Goal: Task Accomplishment & Management: Manage account settings

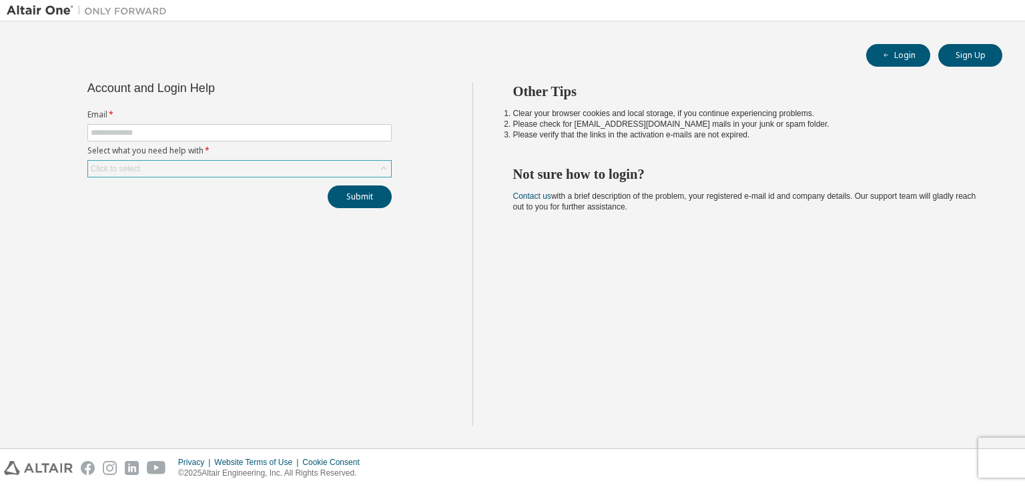
click at [292, 165] on div "Click to select" at bounding box center [239, 169] width 303 height 16
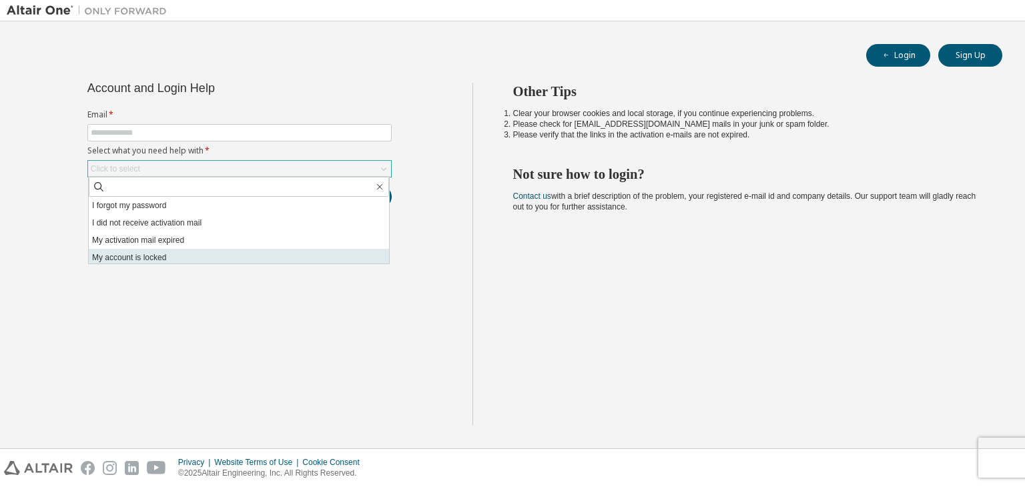
click at [155, 254] on li "My account is locked" at bounding box center [239, 257] width 300 height 17
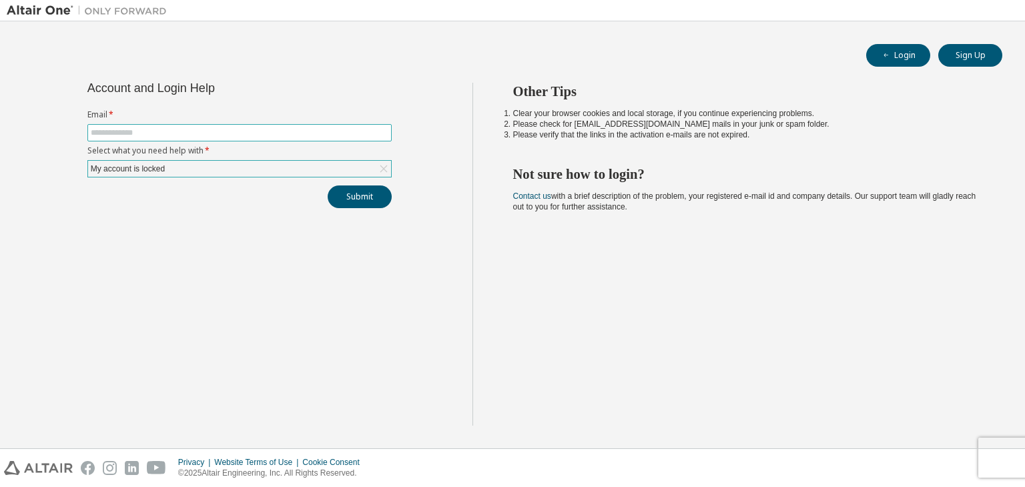
click at [191, 137] on input "text" at bounding box center [240, 132] width 298 height 11
type input "**********"
click at [345, 187] on button "Submit" at bounding box center [360, 196] width 64 height 23
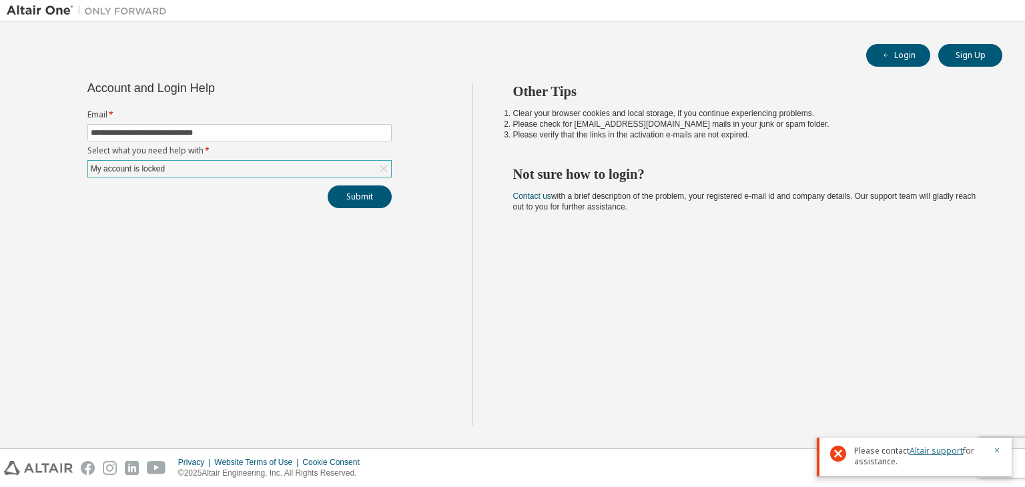
click at [935, 452] on link "Altair support" at bounding box center [935, 450] width 53 height 11
click at [938, 454] on link "Altair support" at bounding box center [935, 450] width 53 height 11
click at [935, 449] on link "Altair support" at bounding box center [935, 450] width 53 height 11
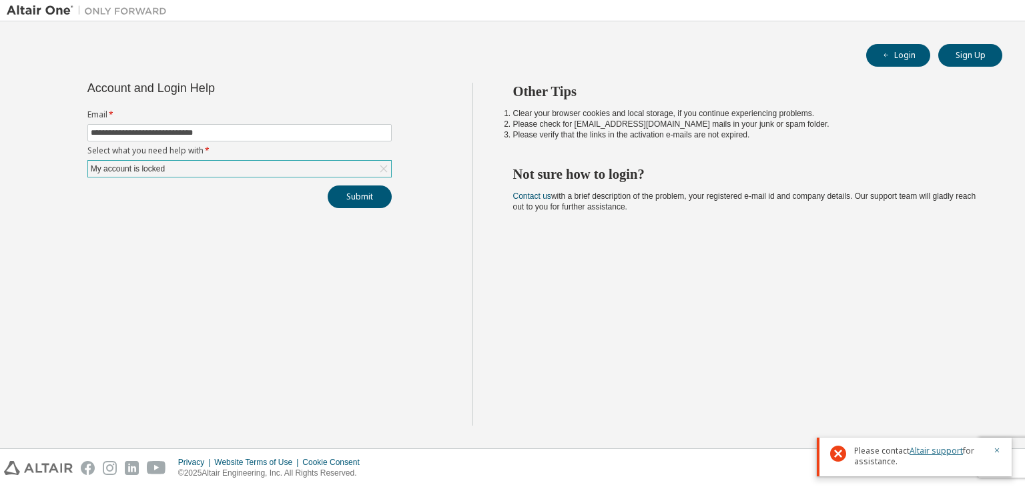
click at [935, 449] on link "Altair support" at bounding box center [935, 450] width 53 height 11
click at [710, 282] on div "Other Tips Clear your browser cookies and local storage, if you continue experi…" at bounding box center [745, 254] width 546 height 343
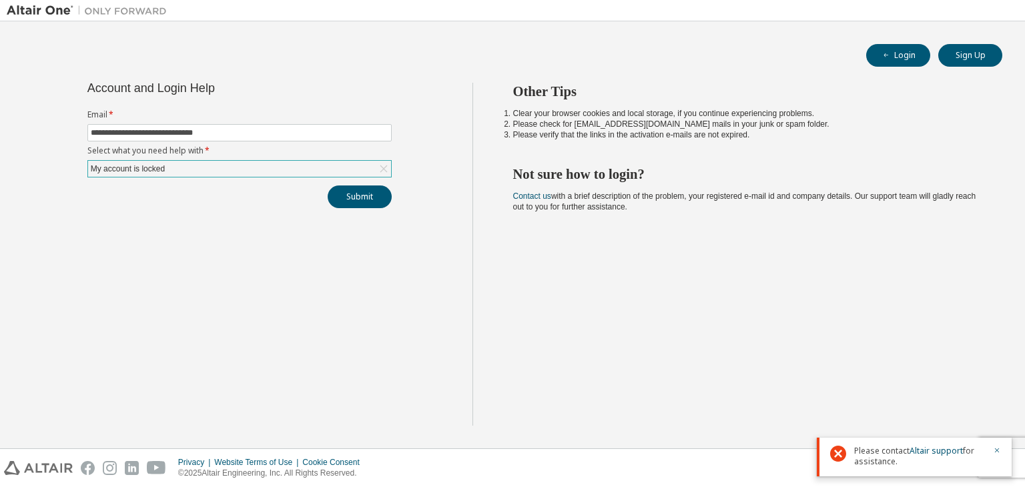
click at [512, 316] on div "Other Tips Clear your browser cookies and local storage, if you continue experi…" at bounding box center [745, 254] width 546 height 343
